Goal: Find specific page/section: Find specific page/section

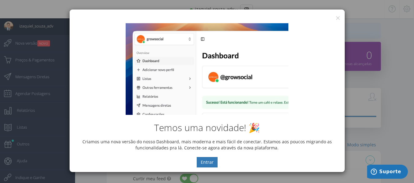
click at [335, 19] on div "Temos uma novidade! 🎉 Criamos uma nova versão do nosso Dashboard, mais moderna …" at bounding box center [207, 96] width 275 height 154
click at [335, 17] on button "×" at bounding box center [337, 18] width 5 height 8
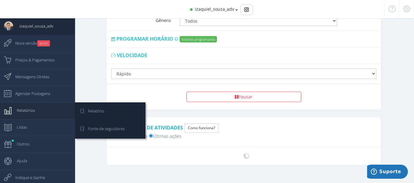
scroll to position [494, 0]
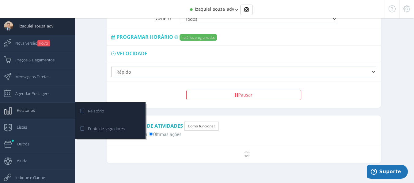
drag, startPoint x: 21, startPoint y: 111, endPoint x: 47, endPoint y: 115, distance: 26.9
click at [21, 111] on span "Relatórios" at bounding box center [23, 110] width 24 height 15
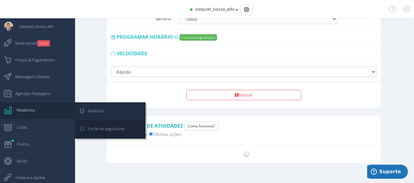
drag, startPoint x: 93, startPoint y: 114, endPoint x: 89, endPoint y: 115, distance: 4.1
click at [92, 114] on span "Relatório" at bounding box center [93, 111] width 22 height 15
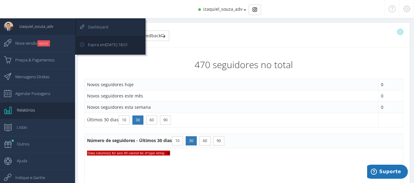
click at [98, 28] on span "Dashboard" at bounding box center [95, 26] width 26 height 15
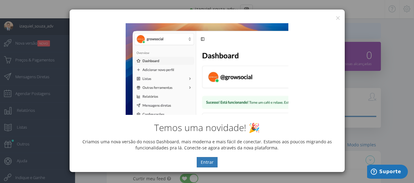
click at [336, 19] on div "Temos uma novidade! 🎉 Criamos uma nova versão do nosso Dashboard, mais moderna …" at bounding box center [207, 96] width 275 height 154
click at [340, 17] on div "× IG Grow Social" at bounding box center [207, 13] width 275 height 9
click at [339, 17] on button "×" at bounding box center [337, 18] width 5 height 8
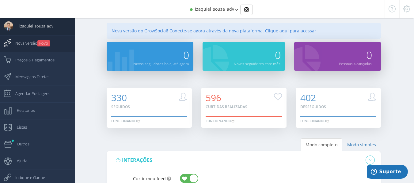
click at [23, 40] on span "Nova versão NOVO" at bounding box center [29, 43] width 41 height 15
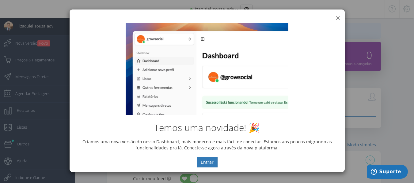
click at [337, 18] on button "×" at bounding box center [337, 18] width 5 height 8
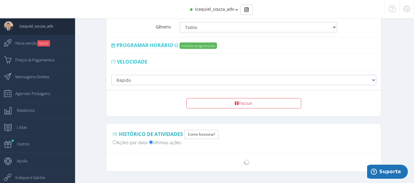
scroll to position [490, 0]
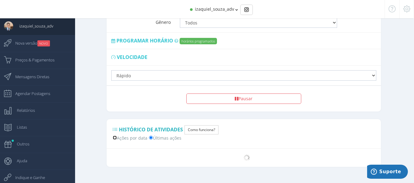
click at [116, 136] on input "Ações por data" at bounding box center [115, 138] width 4 height 4
radio input "true"
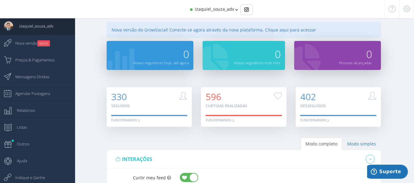
scroll to position [0, 0]
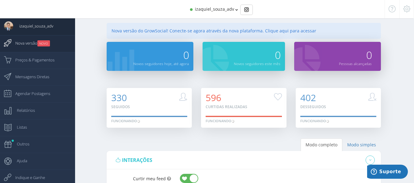
click at [31, 40] on span "Nova versão NOVO" at bounding box center [29, 43] width 41 height 15
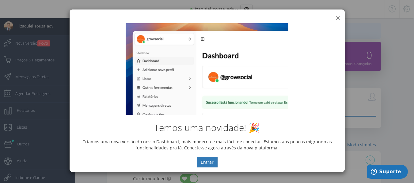
click at [338, 17] on button "×" at bounding box center [337, 18] width 5 height 8
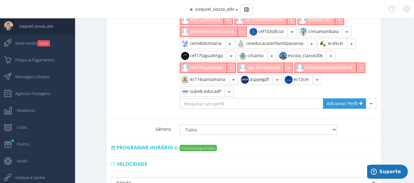
scroll to position [459, 0]
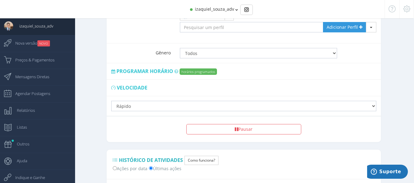
click at [324, 133] on div "Reinicie agora Pausar" at bounding box center [243, 130] width 265 height 20
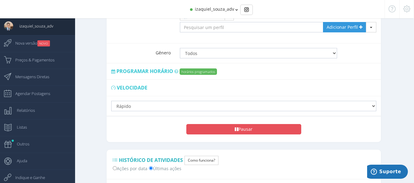
drag, startPoint x: 254, startPoint y: 158, endPoint x: 249, endPoint y: 164, distance: 6.7
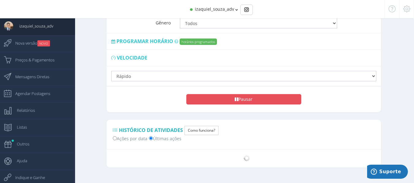
scroll to position [494, 0]
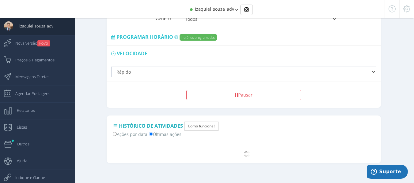
click at [117, 131] on label "Ações por data" at bounding box center [130, 134] width 35 height 6
click at [117, 132] on input "Ações por data" at bounding box center [115, 134] width 4 height 4
radio input "true"
